Goal: Task Accomplishment & Management: Manage account settings

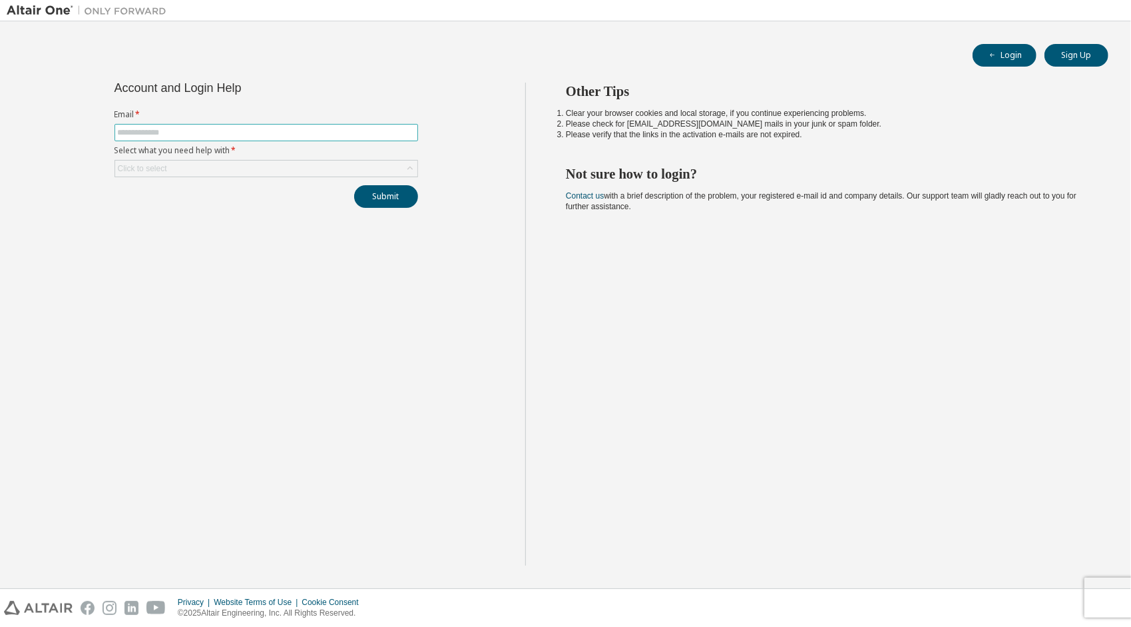
click at [214, 132] on input "text" at bounding box center [266, 132] width 297 height 11
type input "**********"
click at [176, 169] on div "Click to select" at bounding box center [266, 168] width 302 height 16
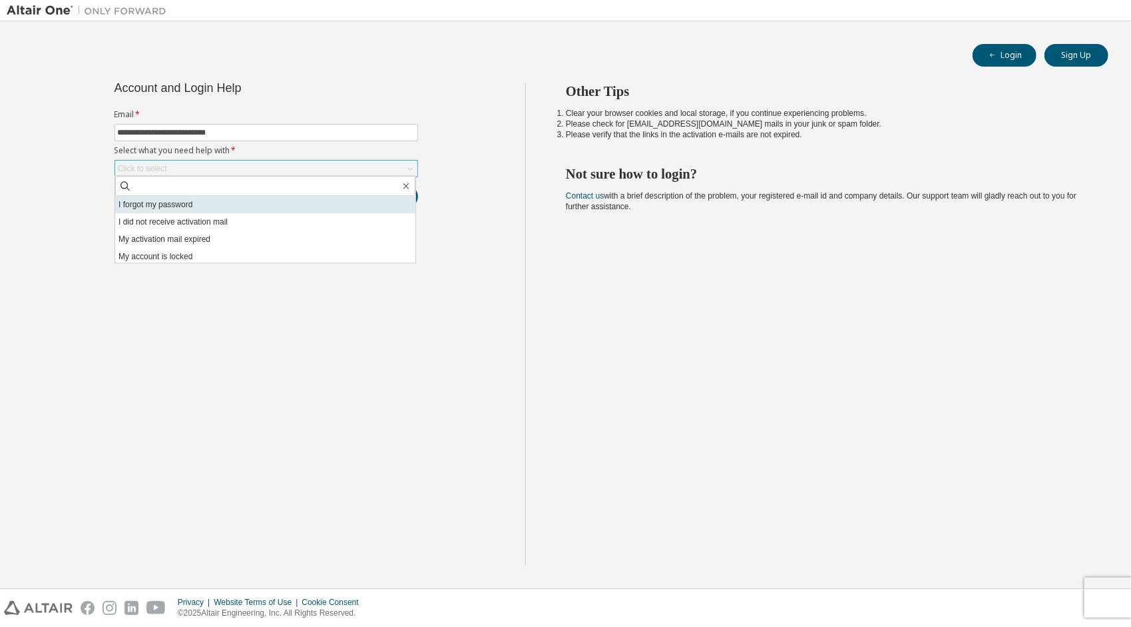
click at [186, 201] on li "I forgot my password" at bounding box center [265, 204] width 300 height 17
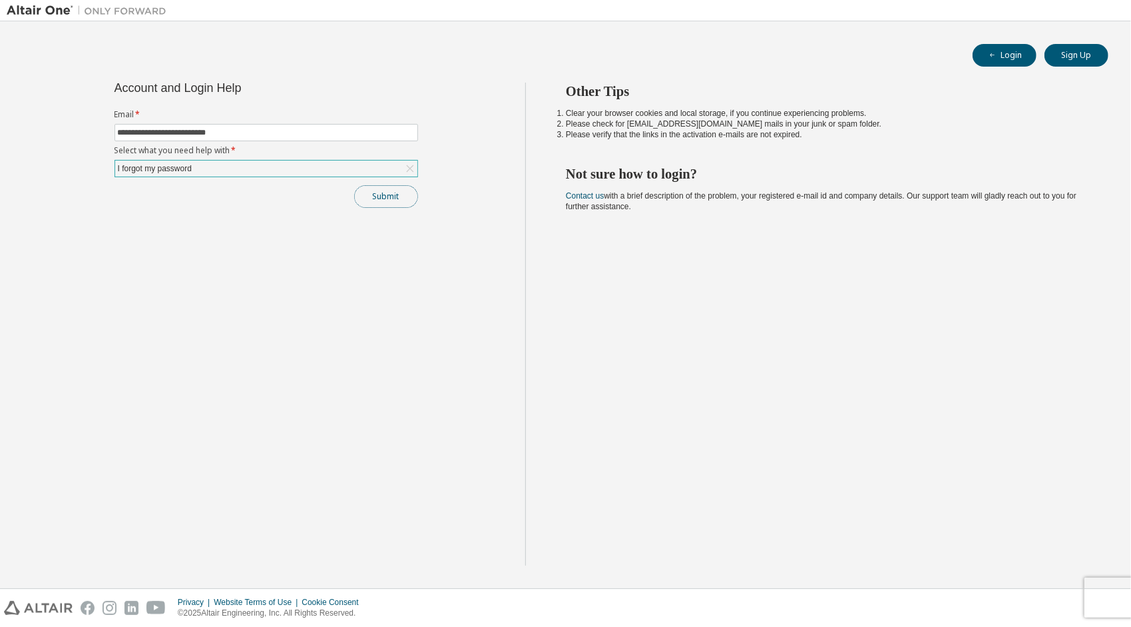
click at [386, 196] on button "Submit" at bounding box center [386, 196] width 64 height 23
click at [367, 191] on button "Submit" at bounding box center [386, 196] width 64 height 23
